Goal: Transaction & Acquisition: Purchase product/service

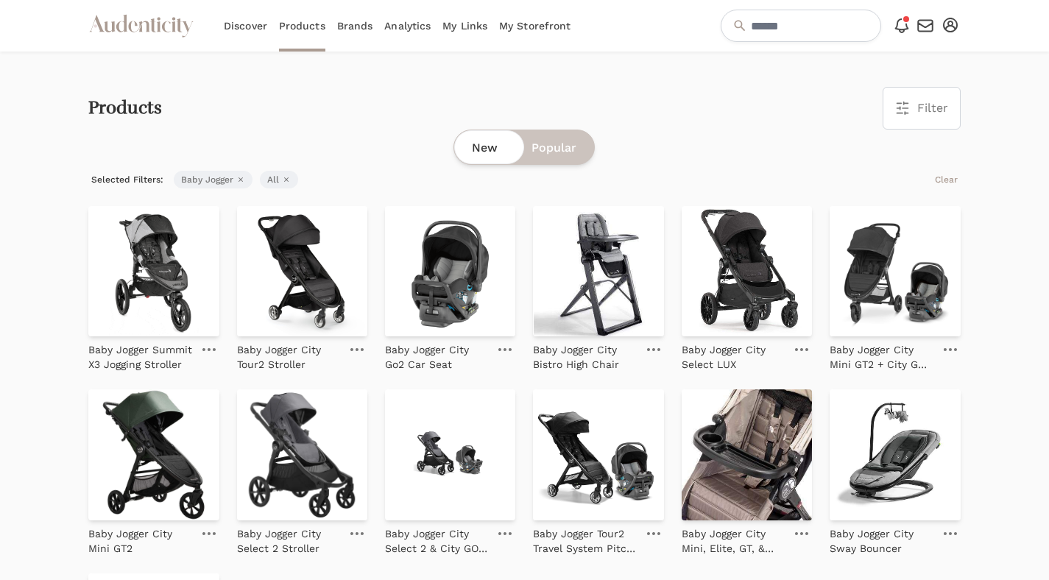
click at [163, 23] on icon "Audenticity Logo" at bounding box center [141, 26] width 106 height 27
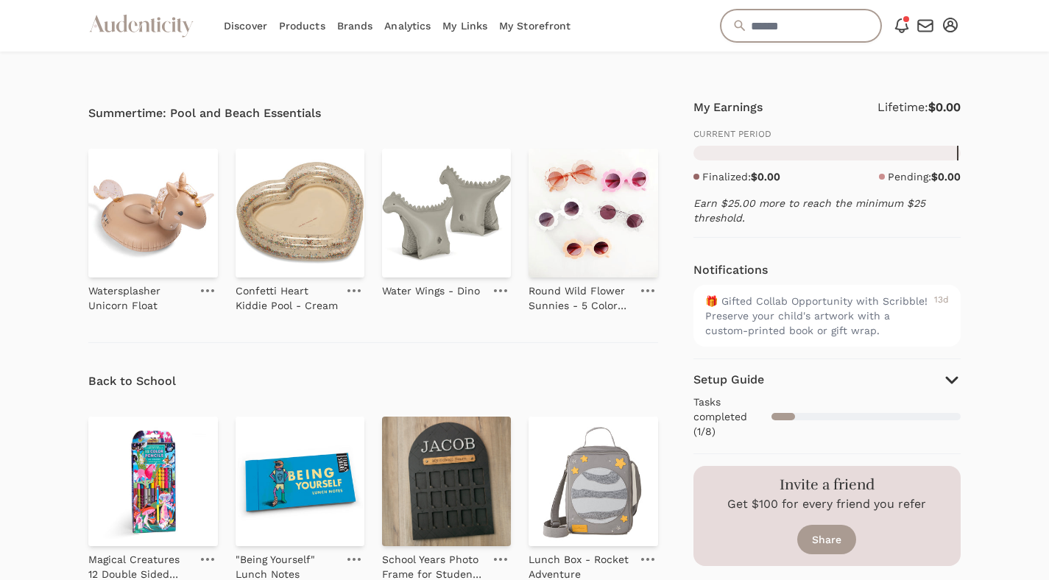
click at [775, 22] on input "text" at bounding box center [801, 26] width 161 height 32
paste input "*******"
type input "*******"
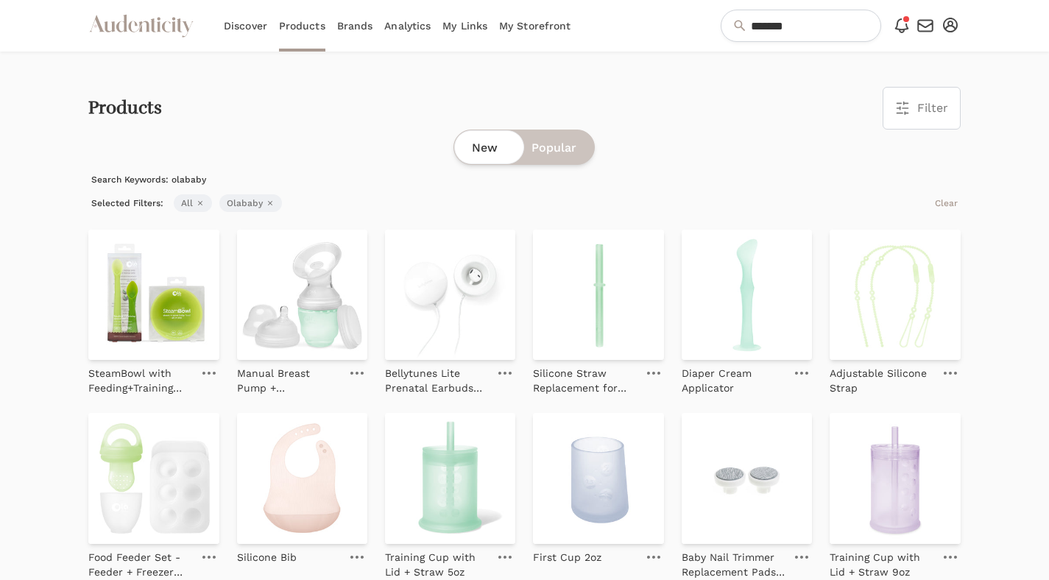
click at [350, 27] on link "Brands" at bounding box center [355, 26] width 36 height 52
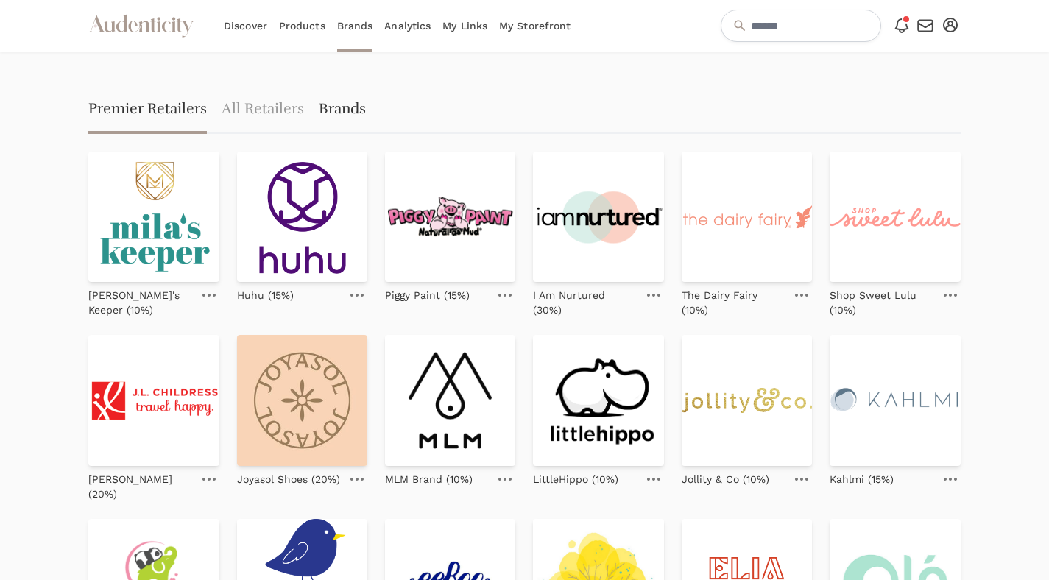
click at [336, 114] on link "Brands" at bounding box center [342, 110] width 47 height 47
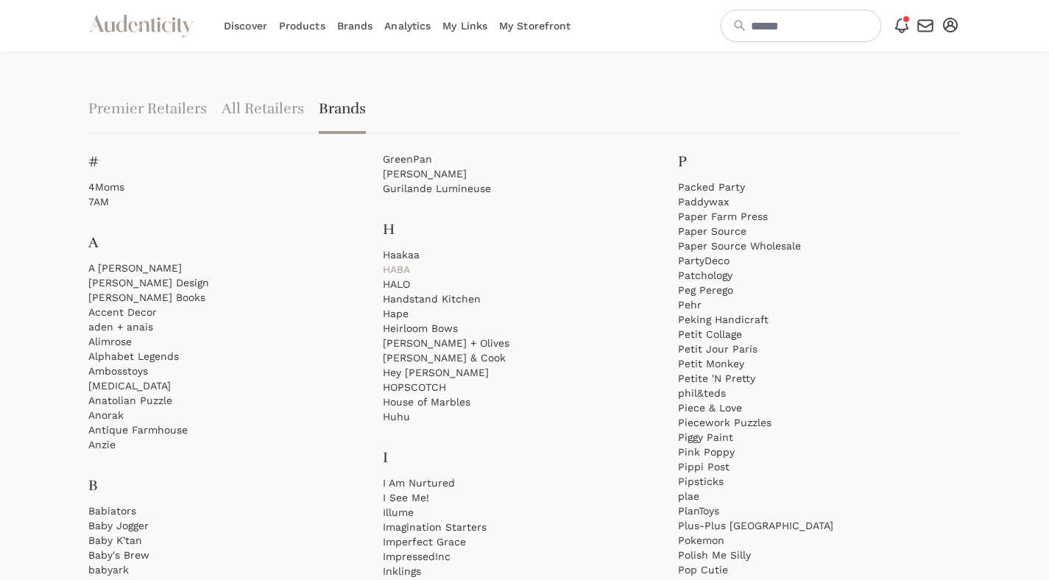
click at [409, 267] on link "HABA" at bounding box center [524, 269] width 283 height 15
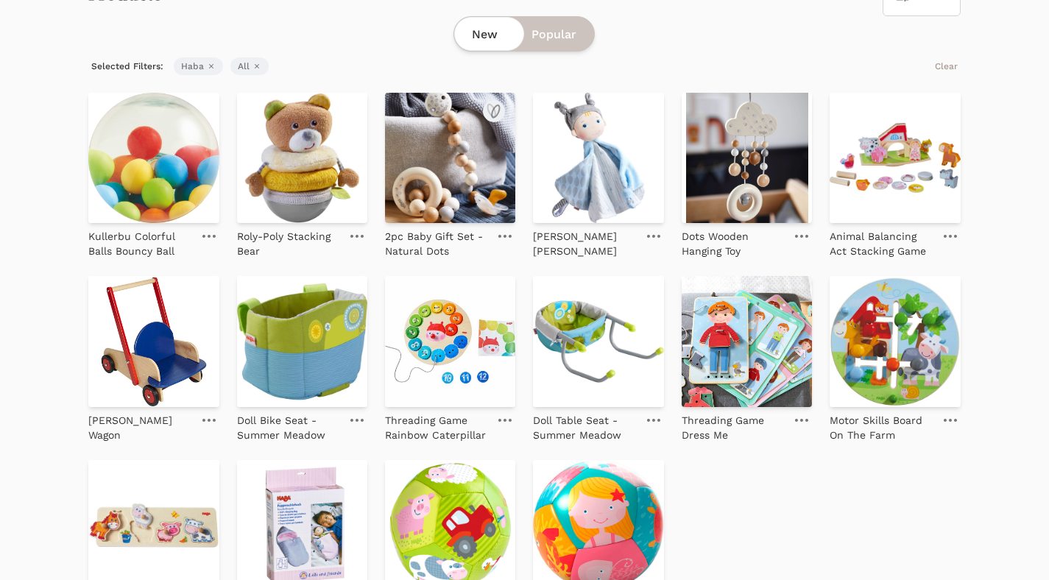
scroll to position [119, 0]
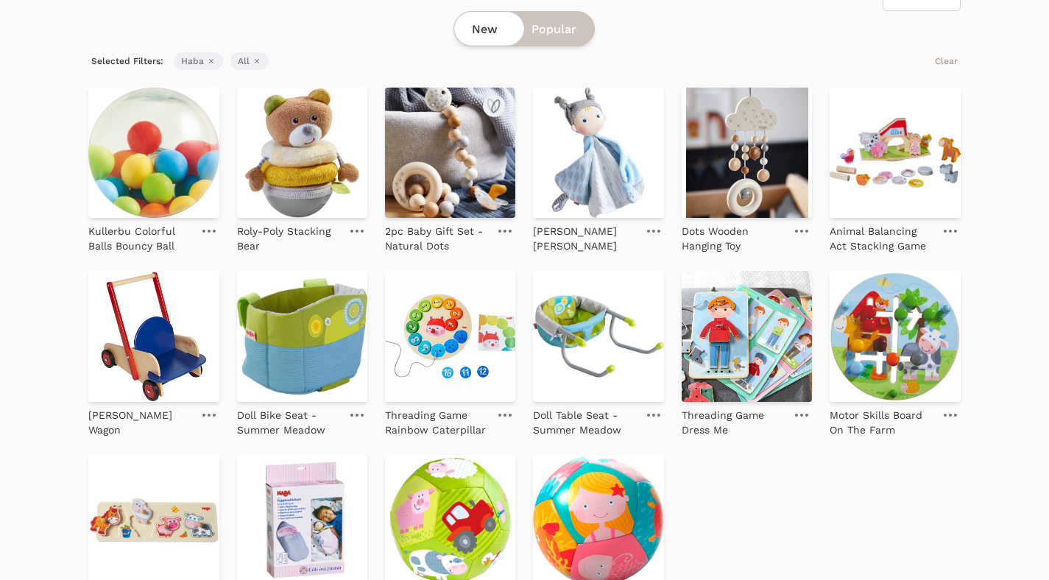
click at [462, 176] on img at bounding box center [450, 153] width 130 height 130
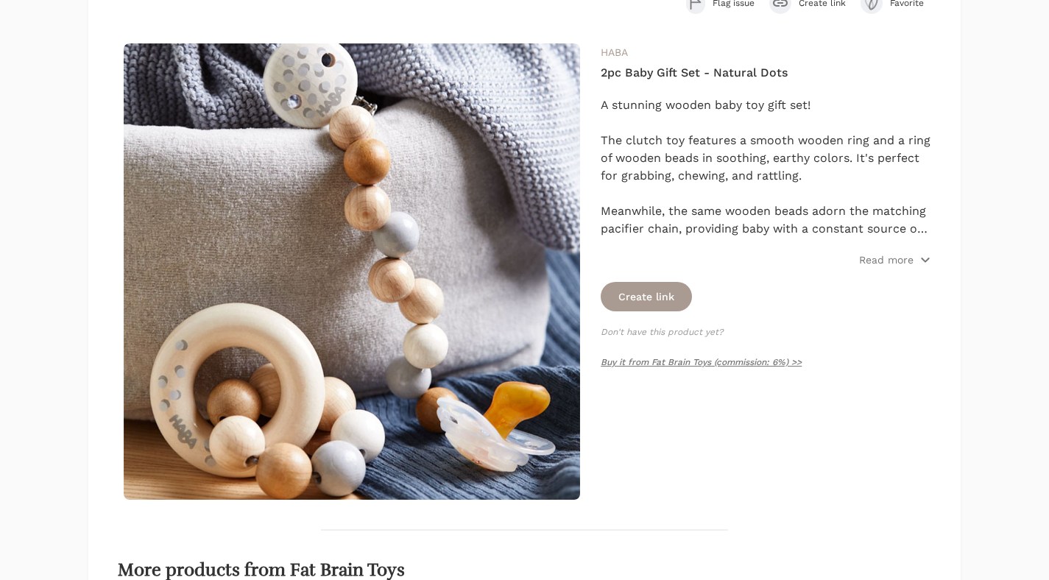
scroll to position [161, 0]
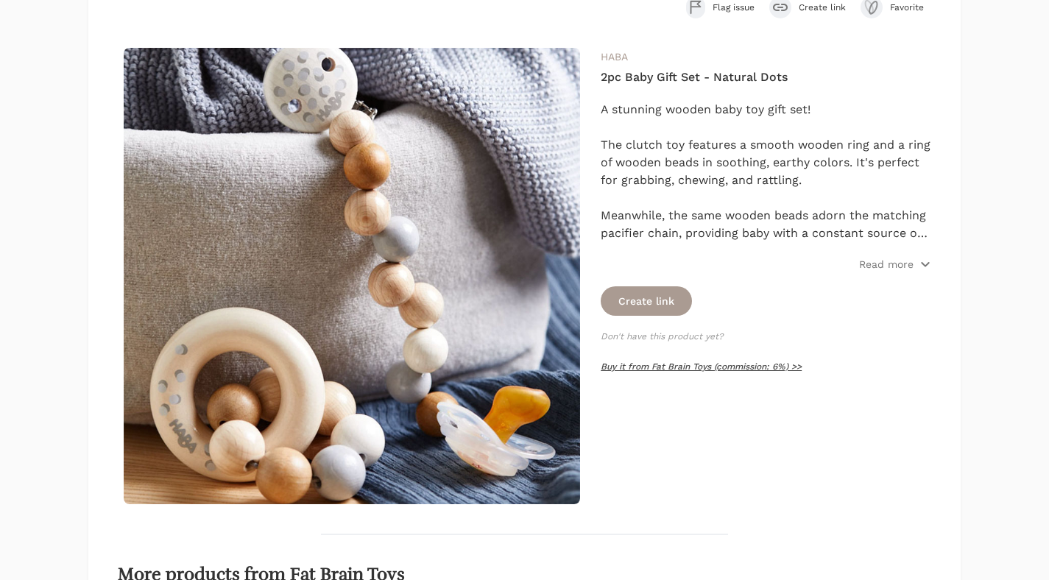
click at [678, 370] on link "Buy it from Fat Brain Toys (commission: 6%) >>" at bounding box center [701, 367] width 201 height 10
click at [658, 369] on link "Buy it from Fat Brain Toys (commission: 6%) >>" at bounding box center [701, 367] width 201 height 10
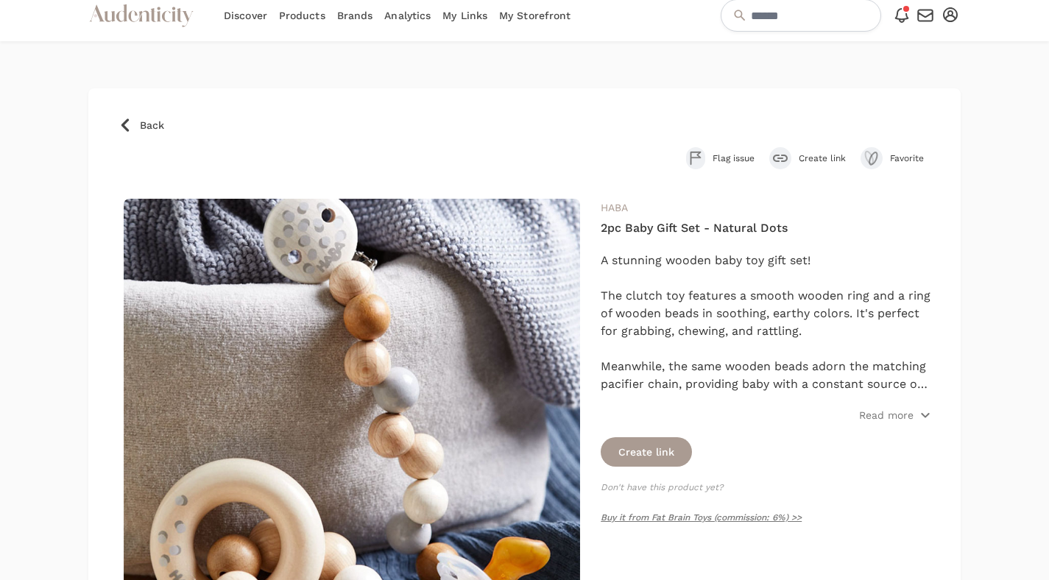
scroll to position [0, 0]
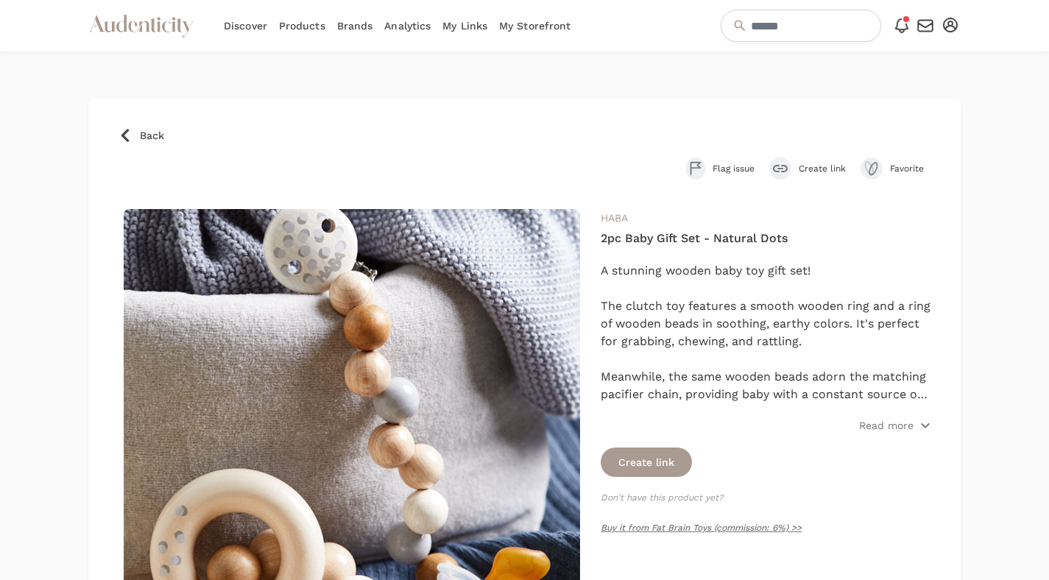
click at [148, 138] on span "Back" at bounding box center [152, 135] width 24 height 15
click at [144, 136] on span "Back" at bounding box center [152, 135] width 24 height 15
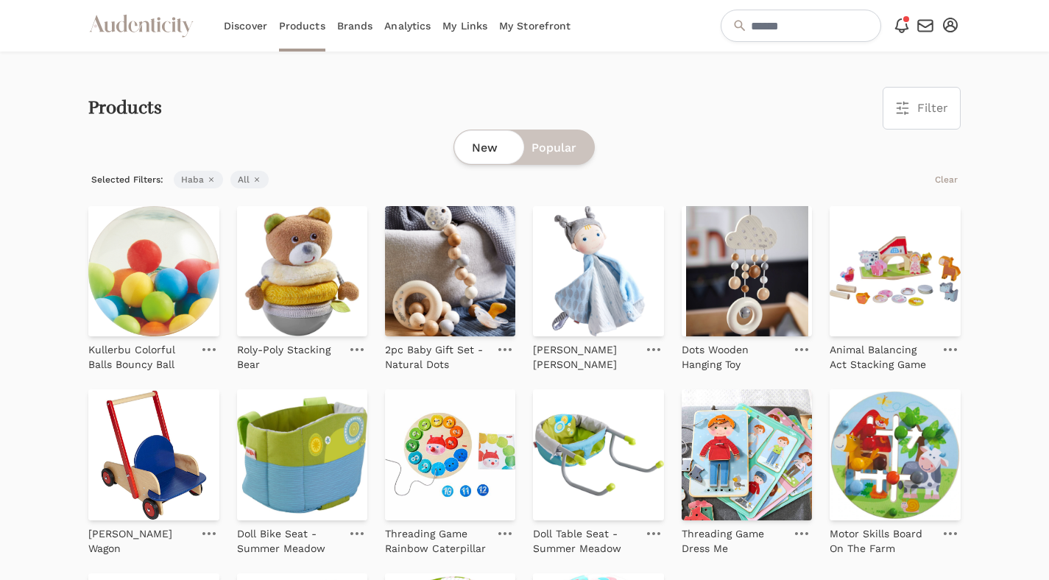
click at [211, 177] on icon "button" at bounding box center [211, 179] width 9 height 9
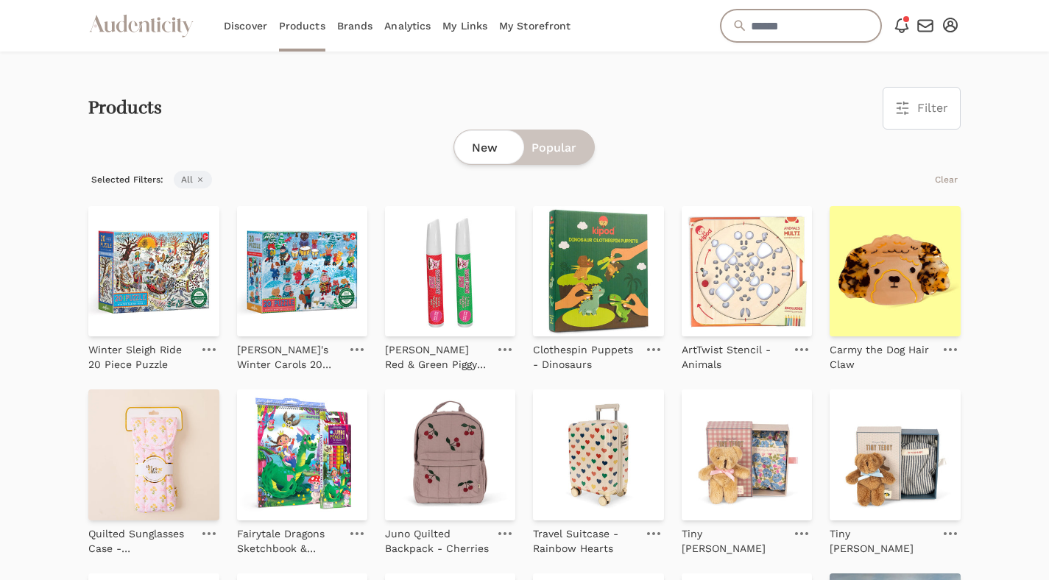
click at [753, 26] on input "text" at bounding box center [801, 26] width 161 height 32
type input "*******"
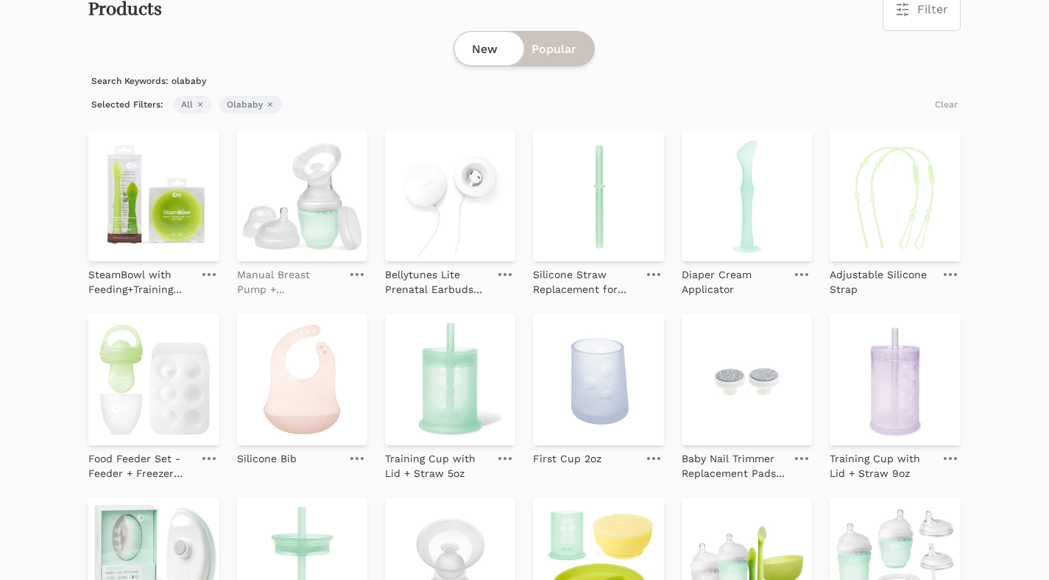
scroll to position [113, 0]
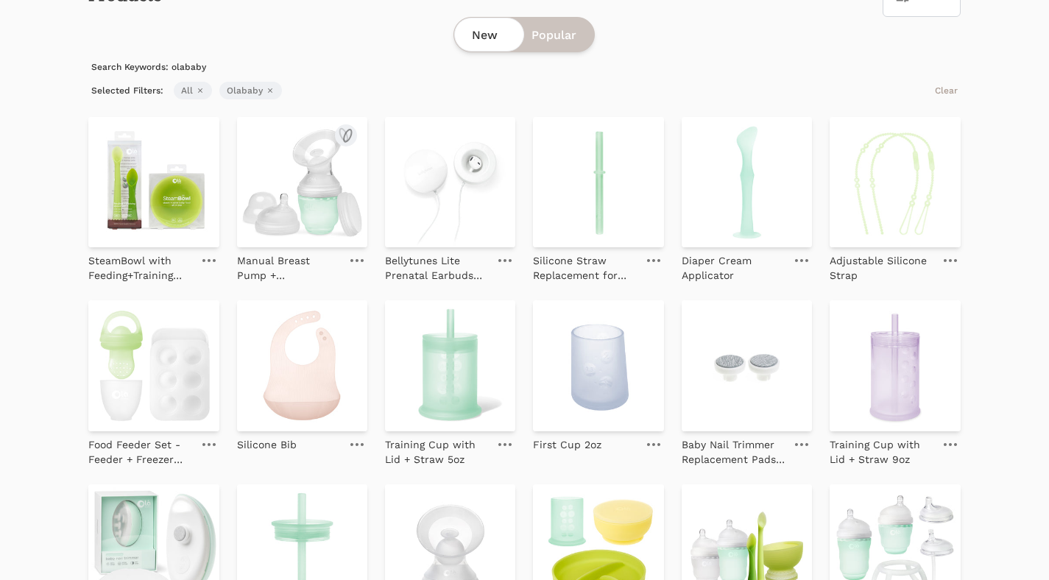
click at [320, 212] on img at bounding box center [302, 182] width 130 height 130
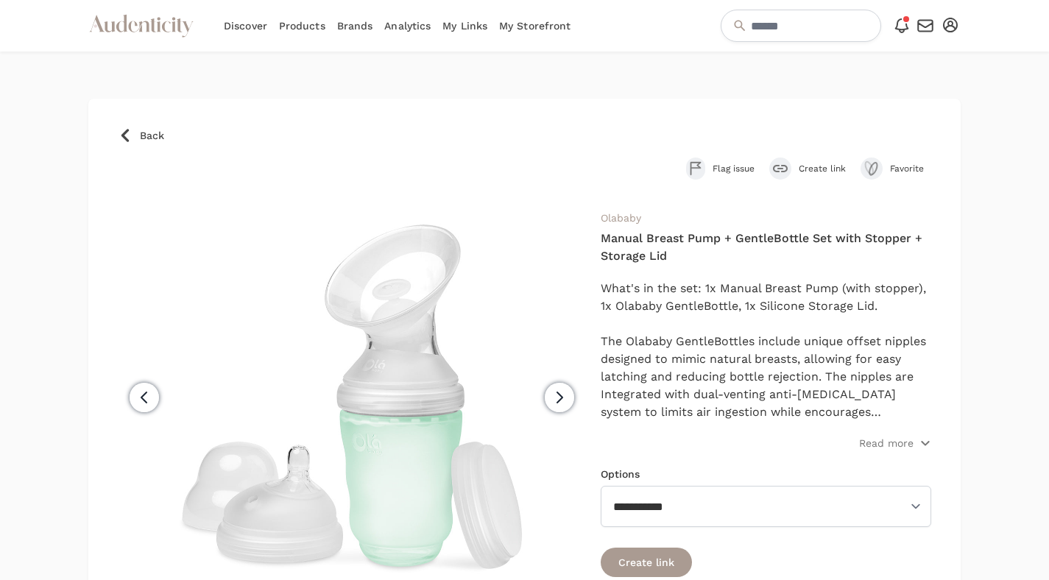
scroll to position [123, 0]
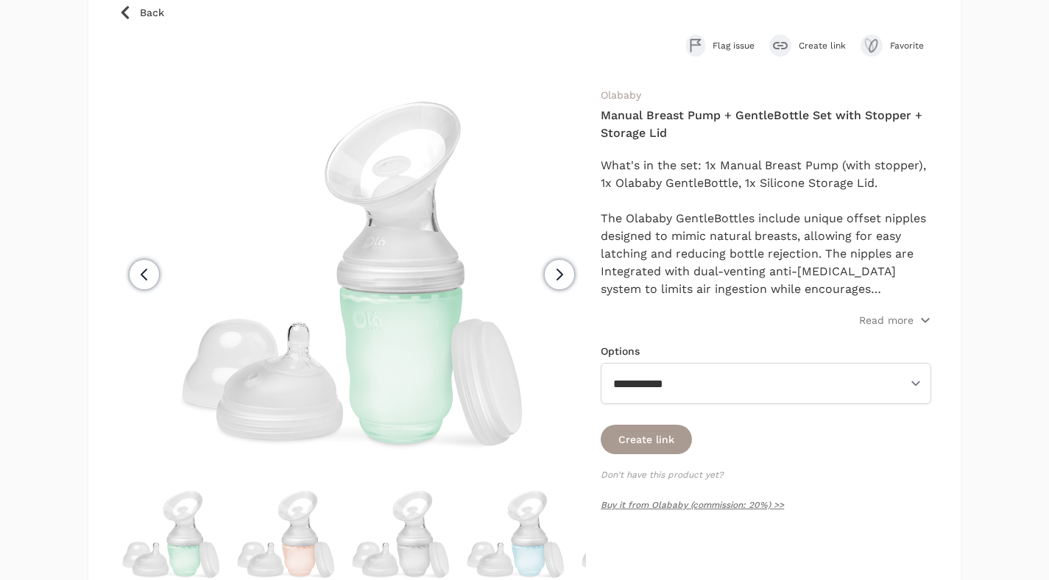
click at [785, 45] on icon "submit" at bounding box center [780, 45] width 15 height 7
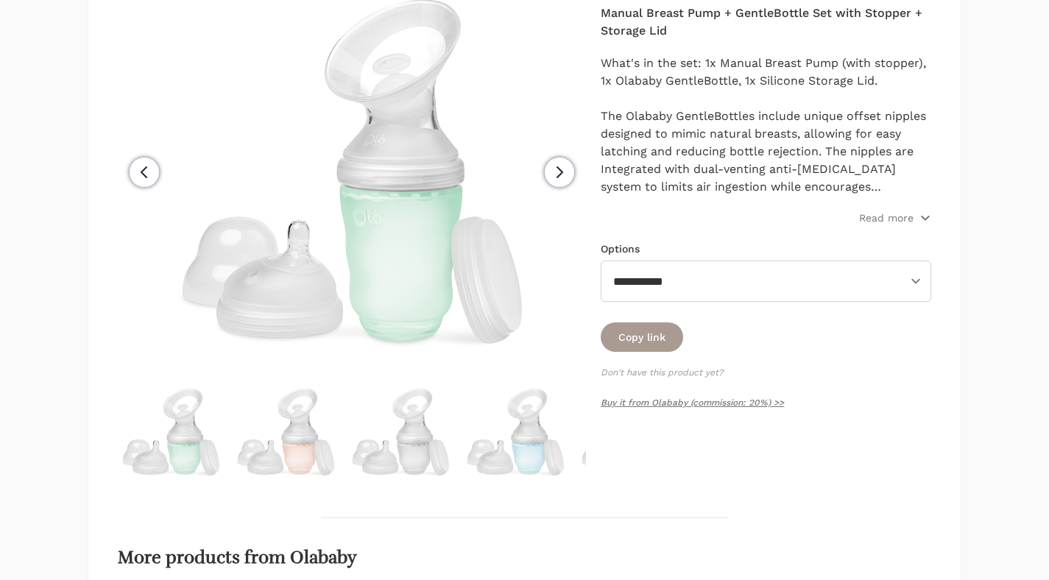
scroll to position [331, 0]
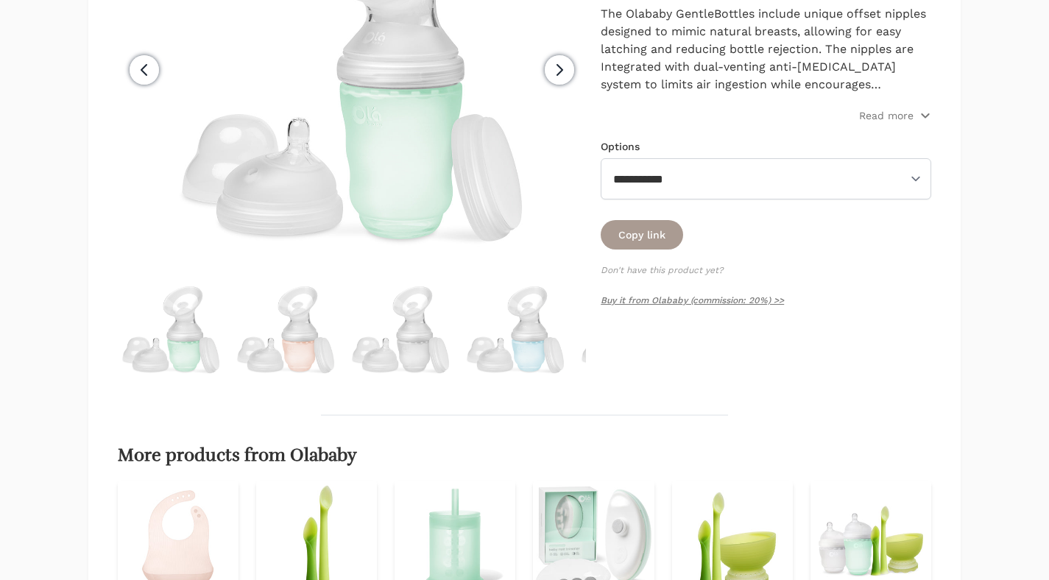
click at [663, 295] on p "Buy it from Olababy (commission: 20%) >>" at bounding box center [766, 300] width 331 height 18
click at [664, 300] on link "Buy it from Olababy (commission: 20%) >>" at bounding box center [692, 300] width 183 height 10
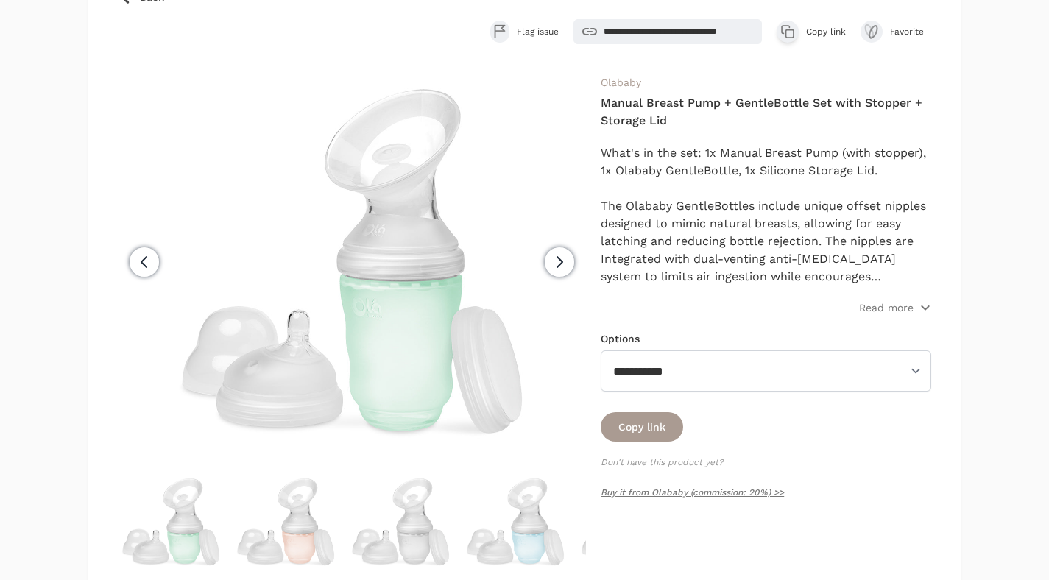
scroll to position [0, 0]
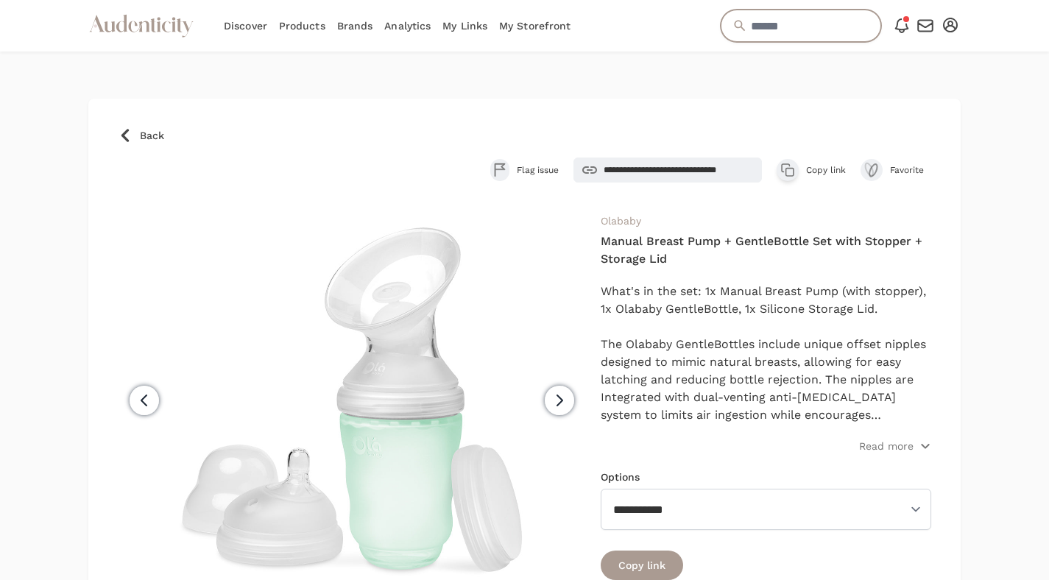
click at [761, 36] on input "text" at bounding box center [801, 26] width 161 height 32
type input "****"
click at [726, 25] on input "****" at bounding box center [801, 26] width 161 height 32
click at [805, 29] on input "****" at bounding box center [801, 26] width 161 height 32
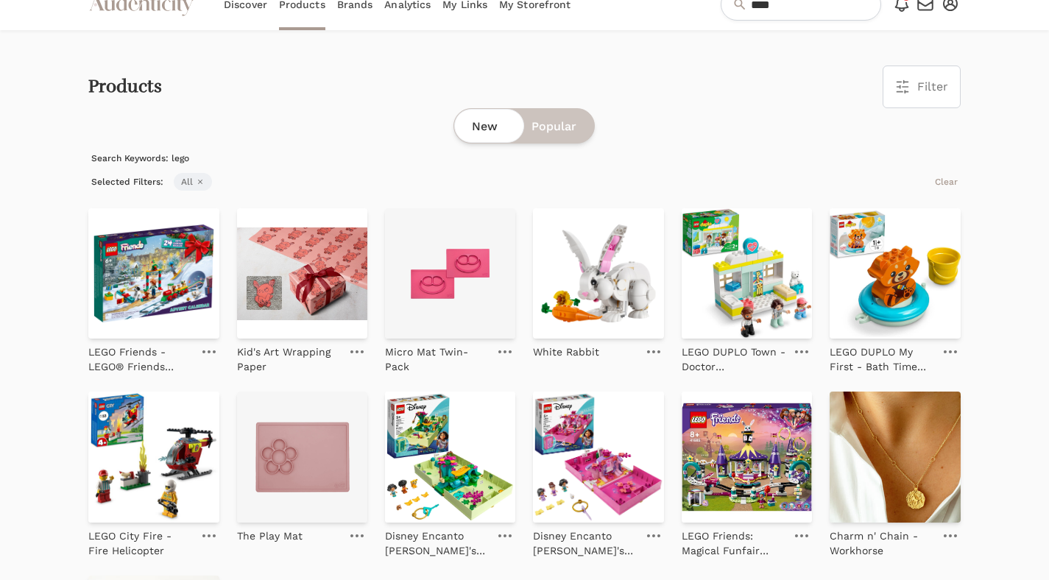
scroll to position [124, 0]
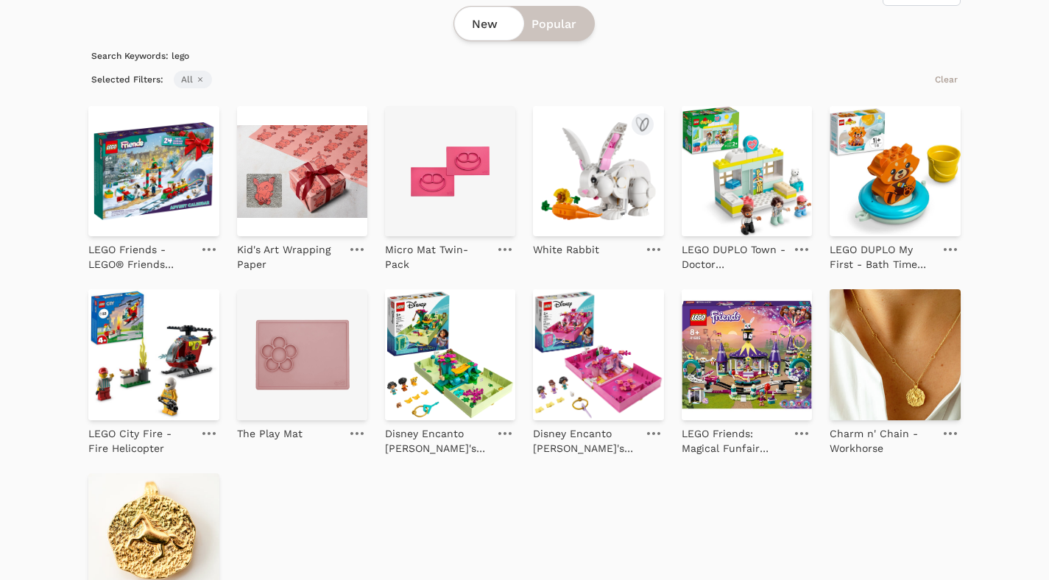
click at [633, 172] on img at bounding box center [598, 171] width 130 height 130
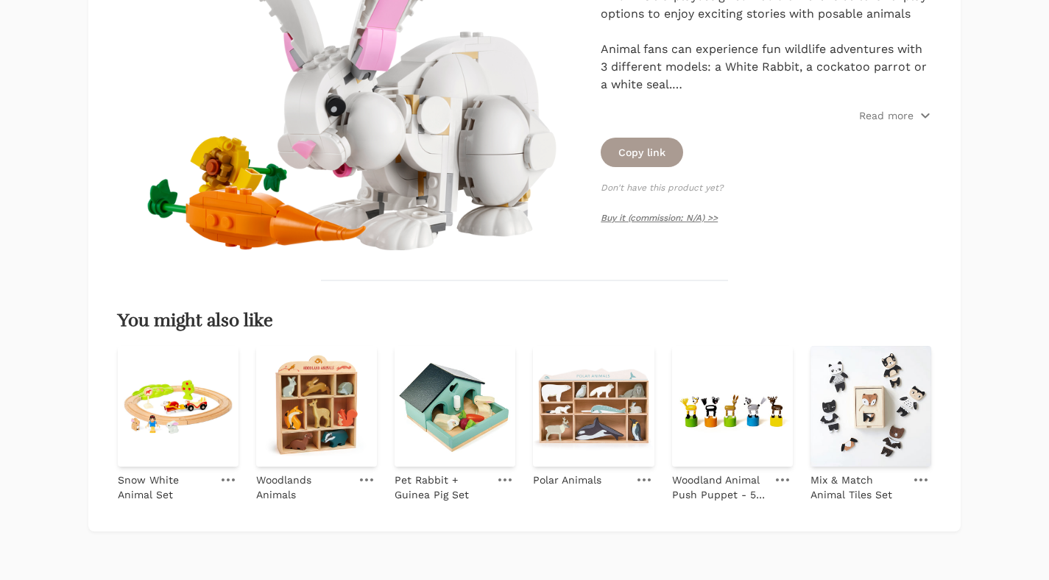
scroll to position [316, 0]
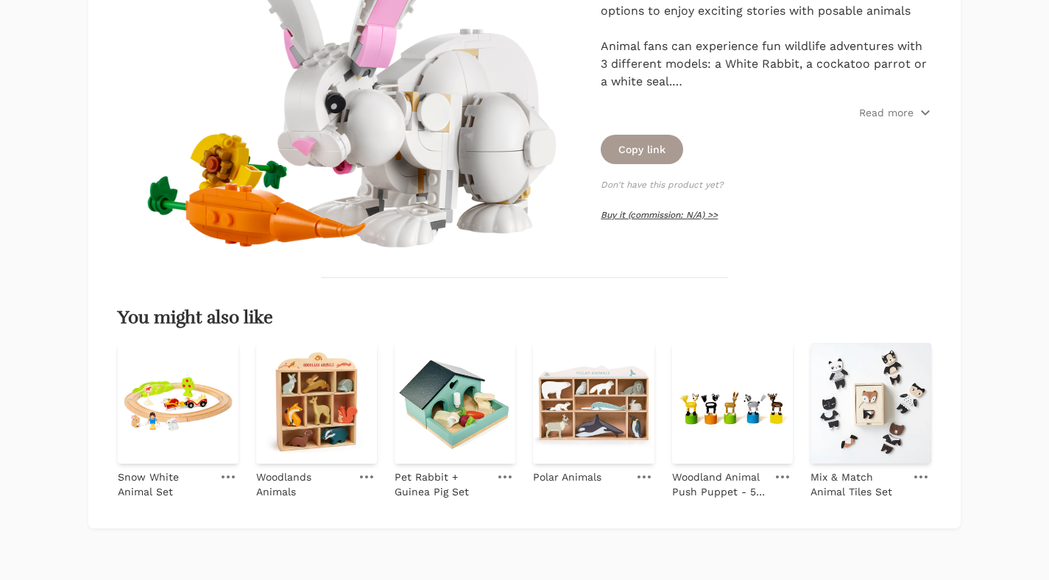
click at [669, 214] on link "Buy it (commission: N/A) >>" at bounding box center [659, 215] width 117 height 10
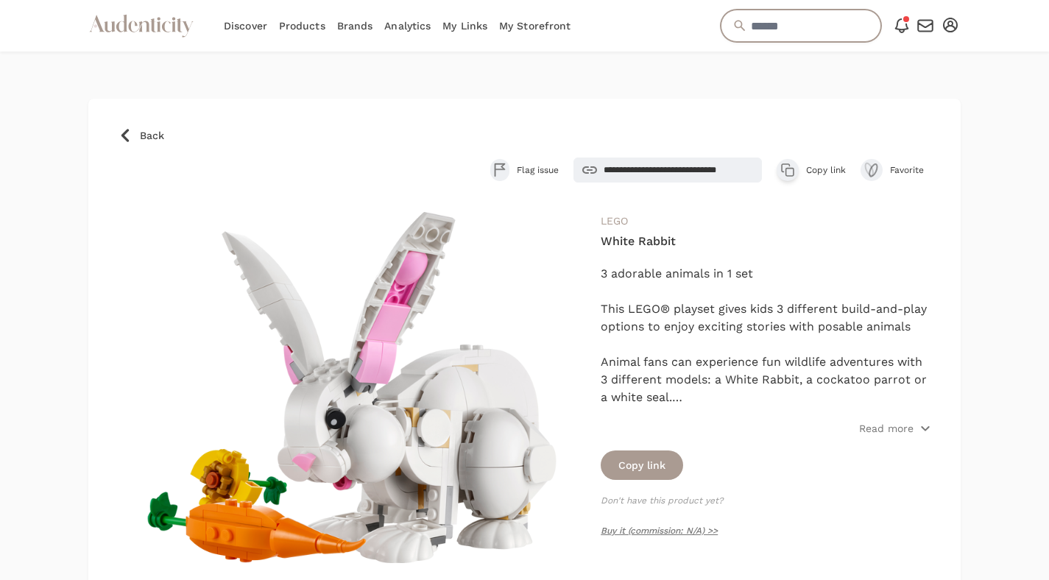
click at [775, 21] on input "text" at bounding box center [801, 26] width 161 height 32
paste input "****"
type input "****"
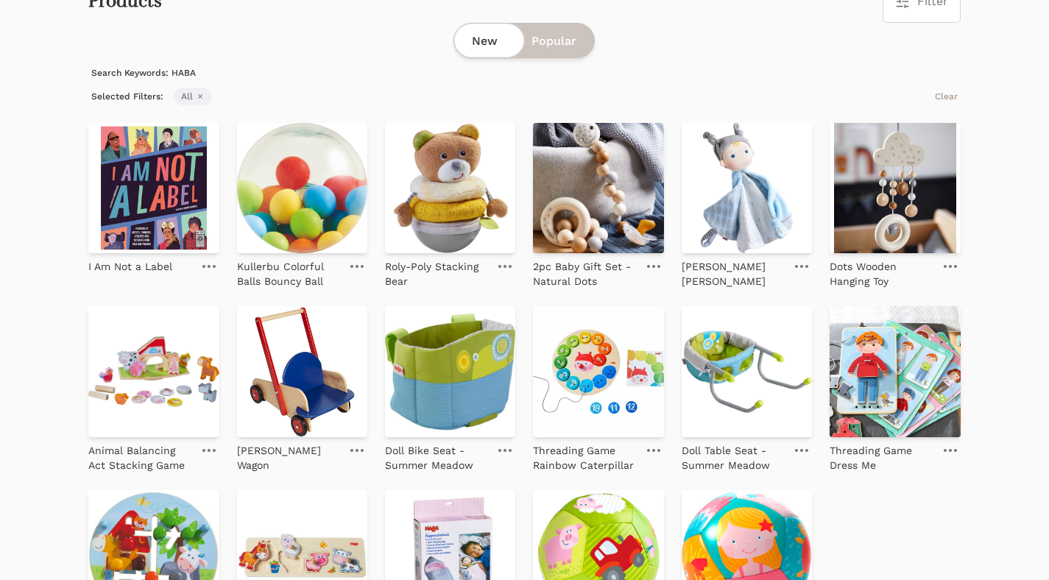
scroll to position [114, 0]
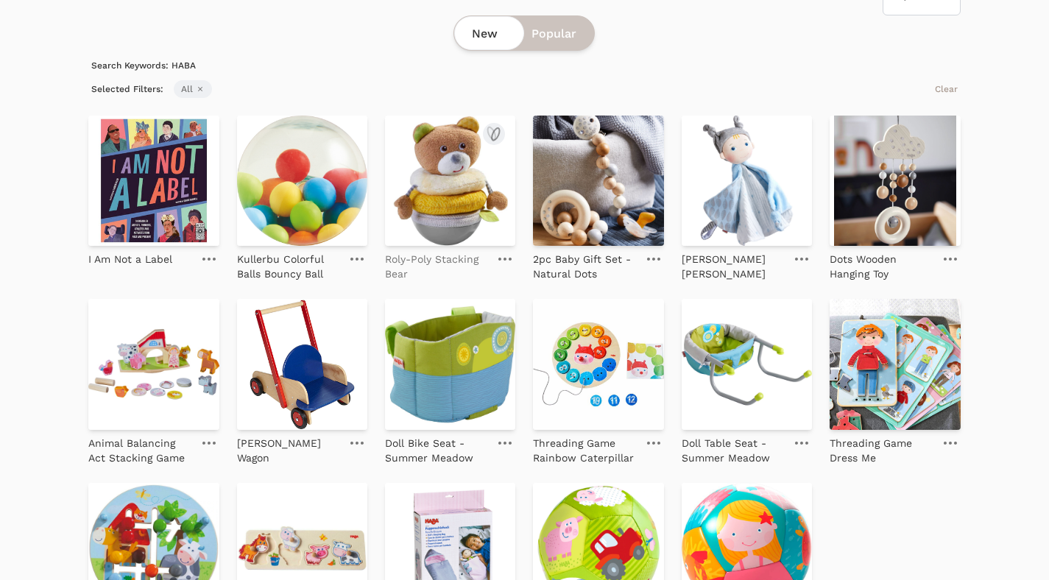
click at [441, 259] on p "Roly-Poly Stacking Bear" at bounding box center [437, 266] width 104 height 29
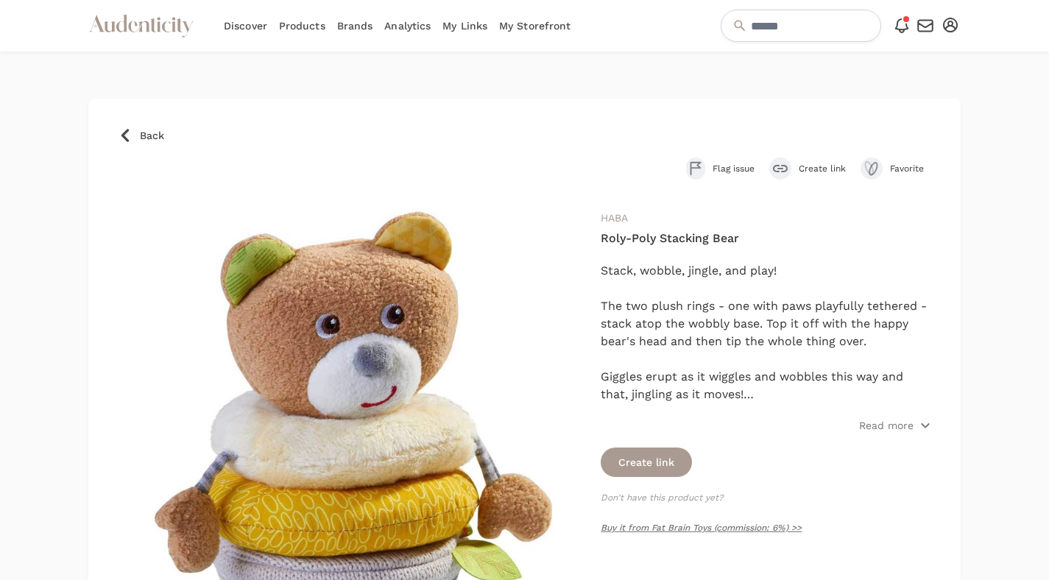
scroll to position [210, 0]
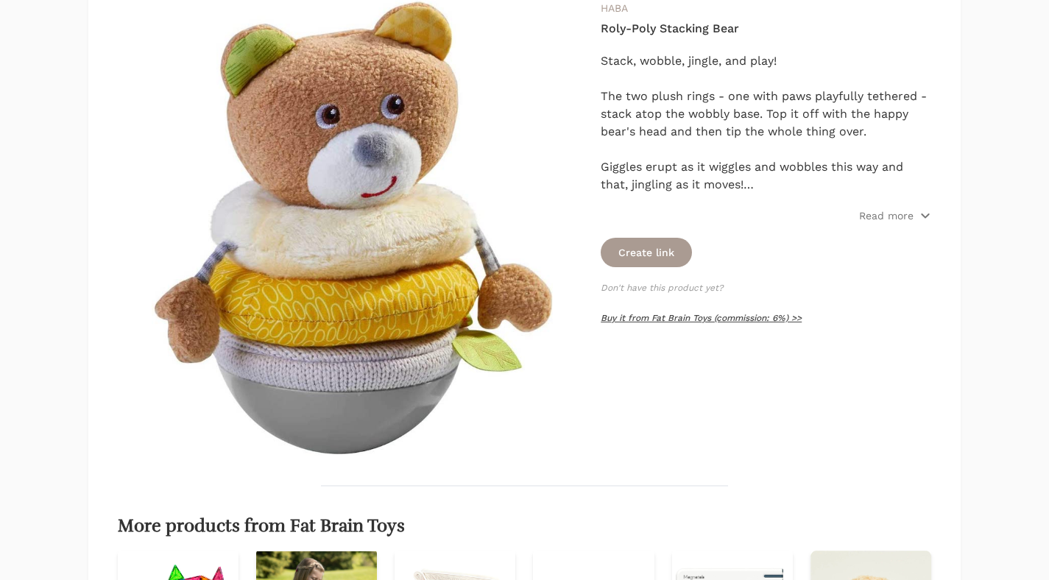
click at [691, 321] on link "Buy it from Fat Brain Toys (commission: 6%) >>" at bounding box center [701, 318] width 201 height 10
